Goal: Task Accomplishment & Management: Complete application form

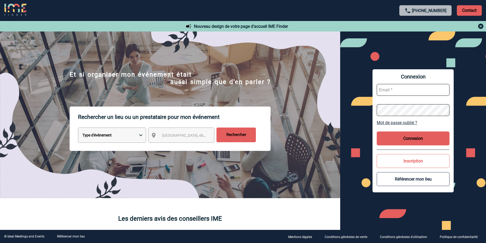
type input "v.tremelo@cnr.tm.fr"
click at [404, 138] on button "Connexion" at bounding box center [413, 139] width 73 height 14
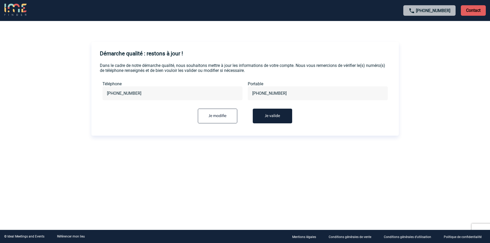
click at [276, 117] on button "Je valide" at bounding box center [272, 116] width 39 height 15
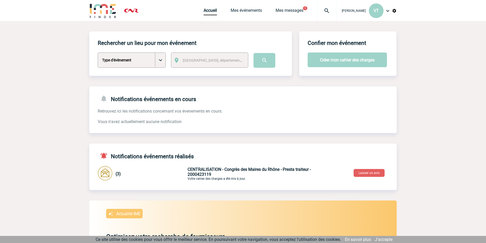
click at [161, 61] on select "Type d'évènement Séminaire avec nuitée Séminaire sans nuitée Repas de groupe Te…" at bounding box center [132, 60] width 68 height 15
click at [160, 60] on select "Type d'évènement Séminaire avec nuitée Séminaire sans nuitée Repas de groupe Te…" at bounding box center [132, 60] width 68 height 15
